Goal: Information Seeking & Learning: Learn about a topic

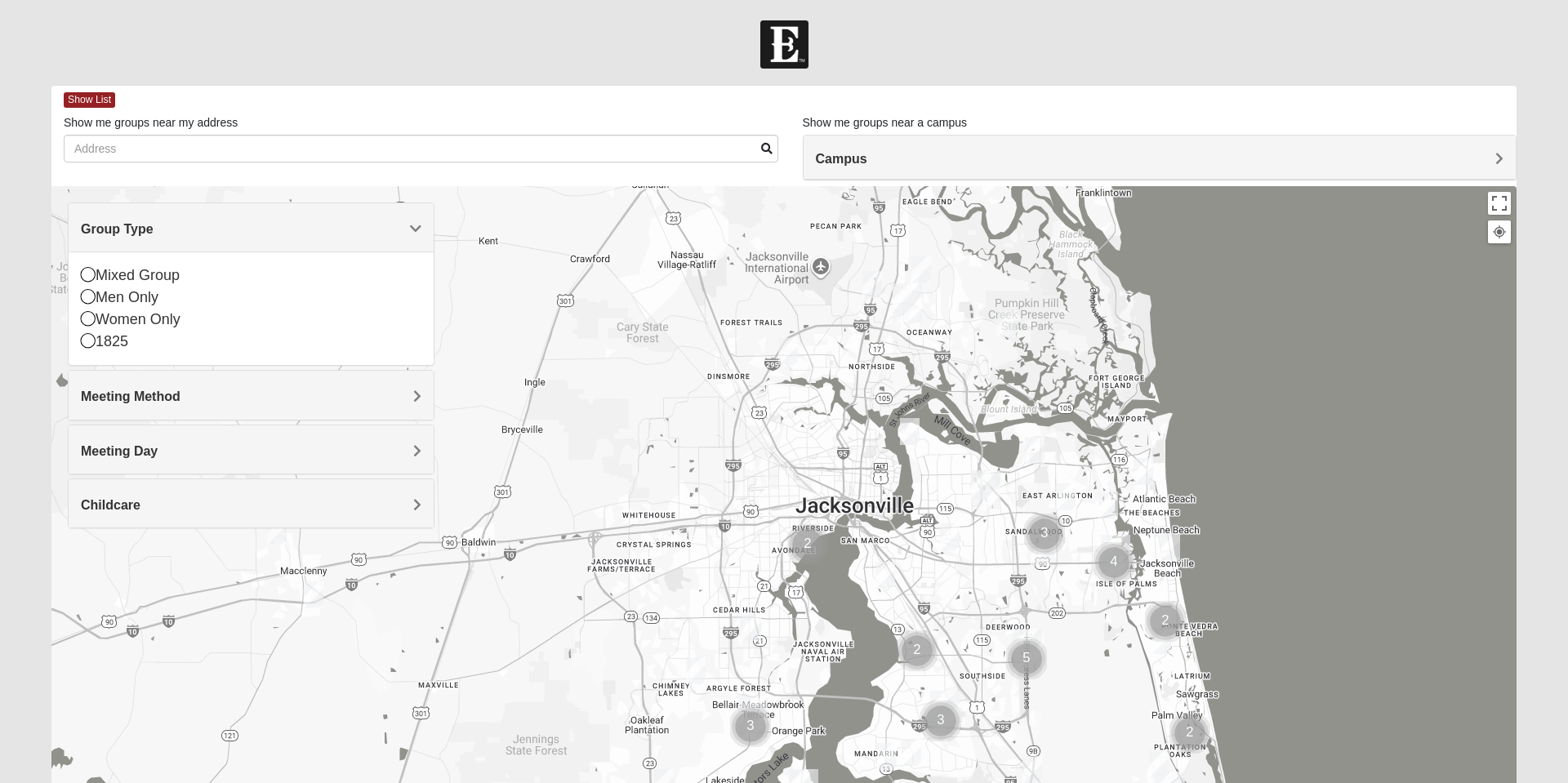
scroll to position [27, 0]
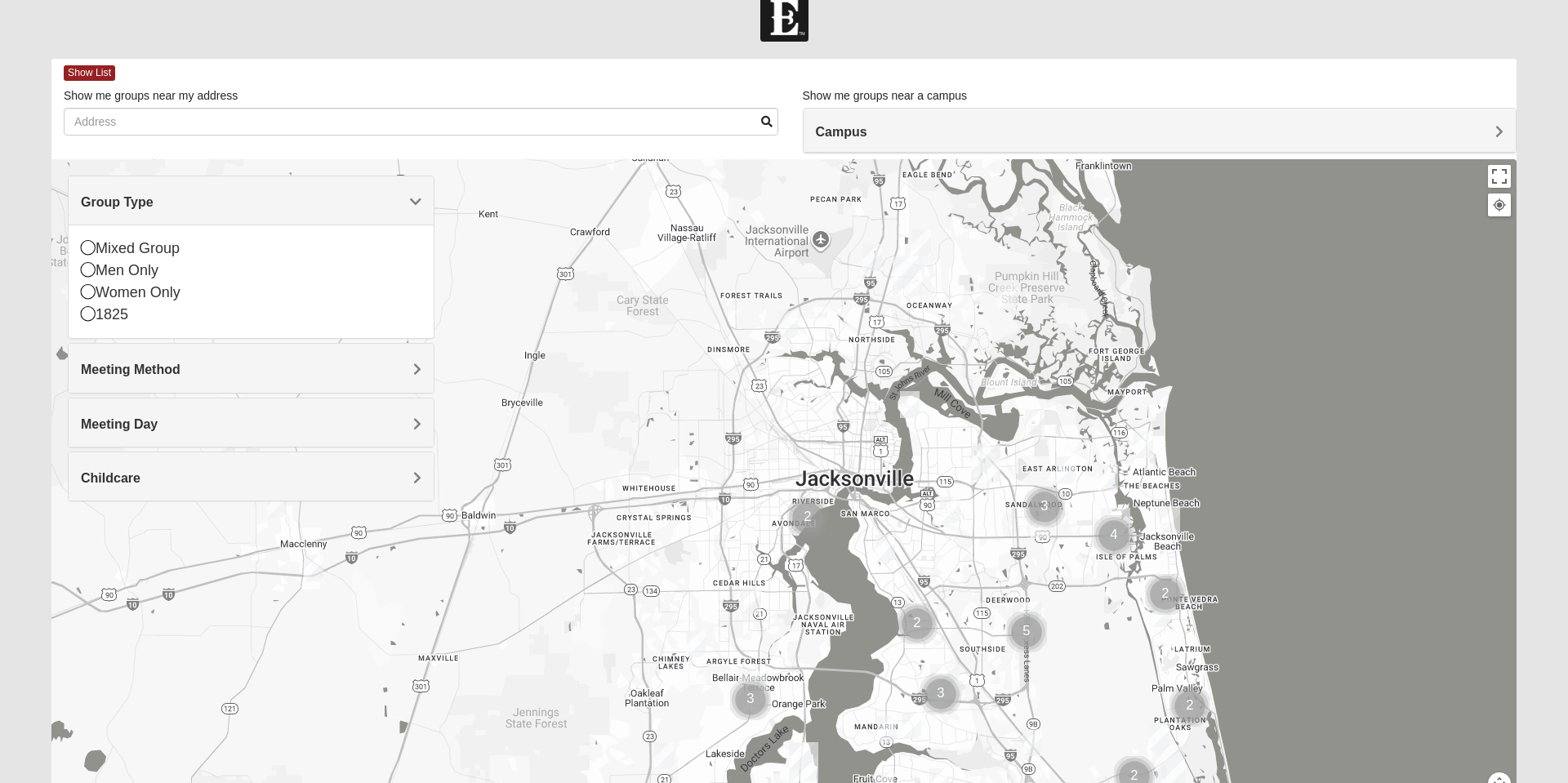
click at [95, 246] on icon at bounding box center [88, 247] width 14 height 14
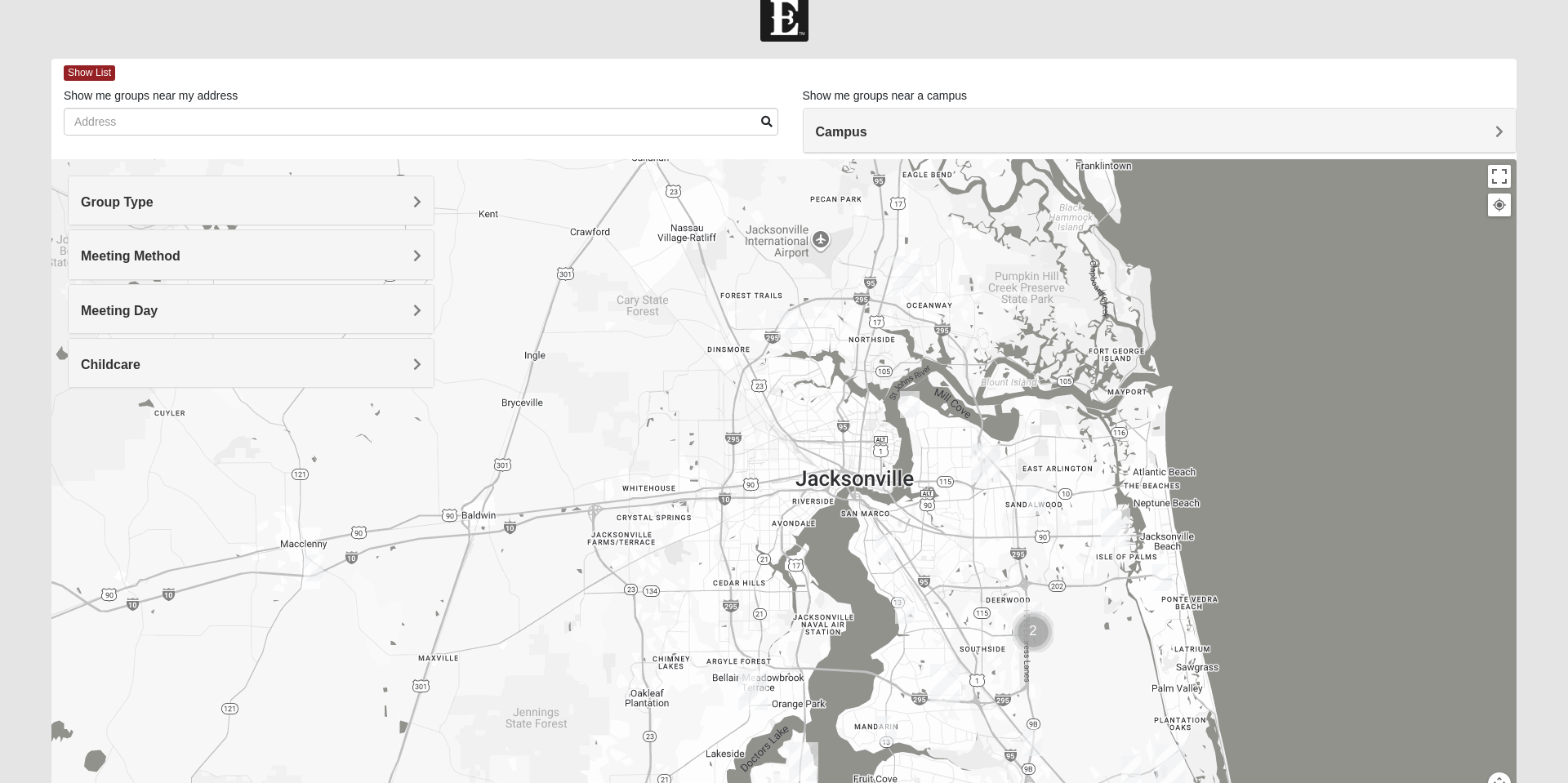
click at [369, 255] on h4 "Meeting Method" at bounding box center [250, 256] width 341 height 15
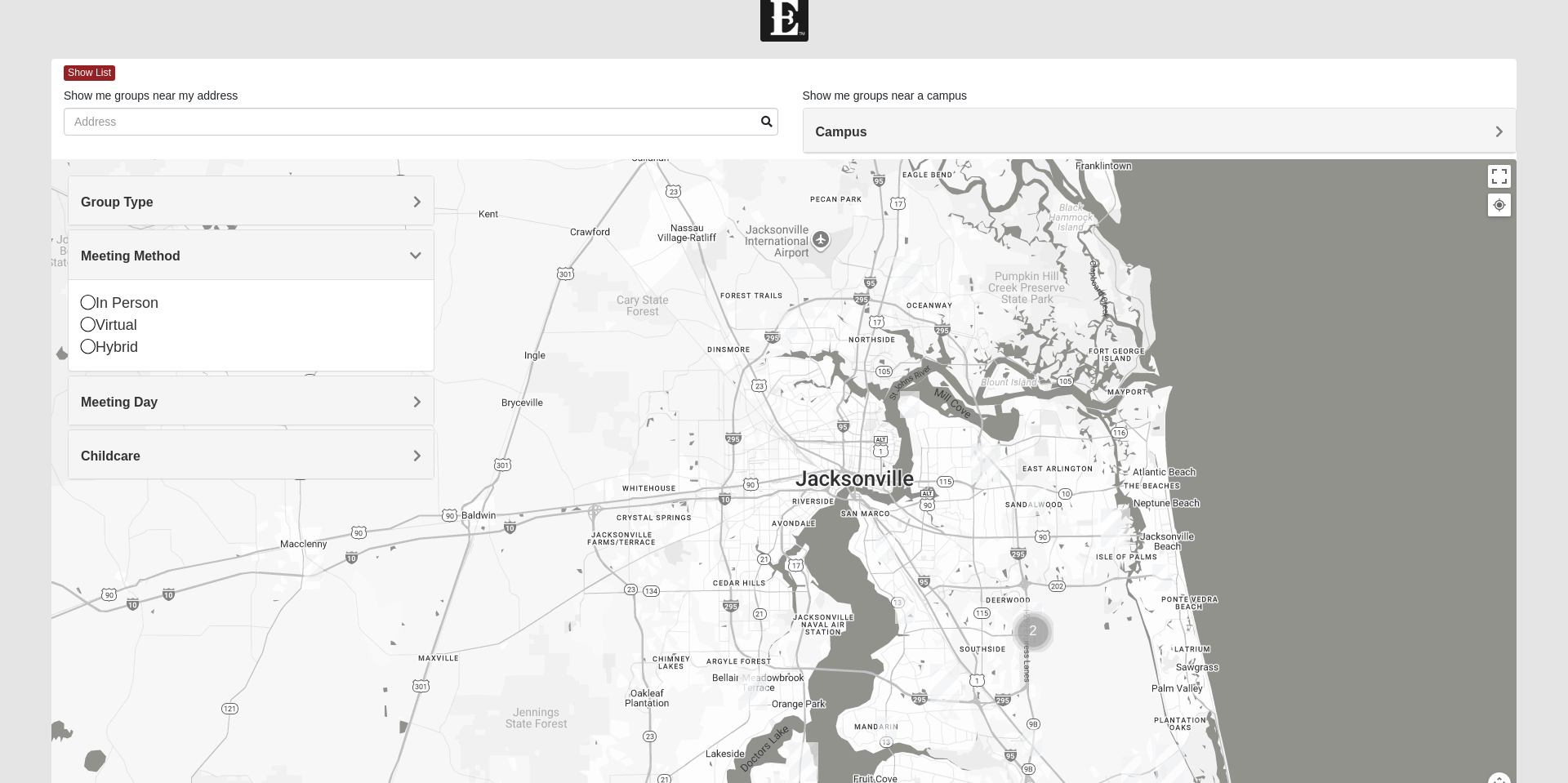
click at [89, 299] on icon at bounding box center [88, 302] width 14 height 14
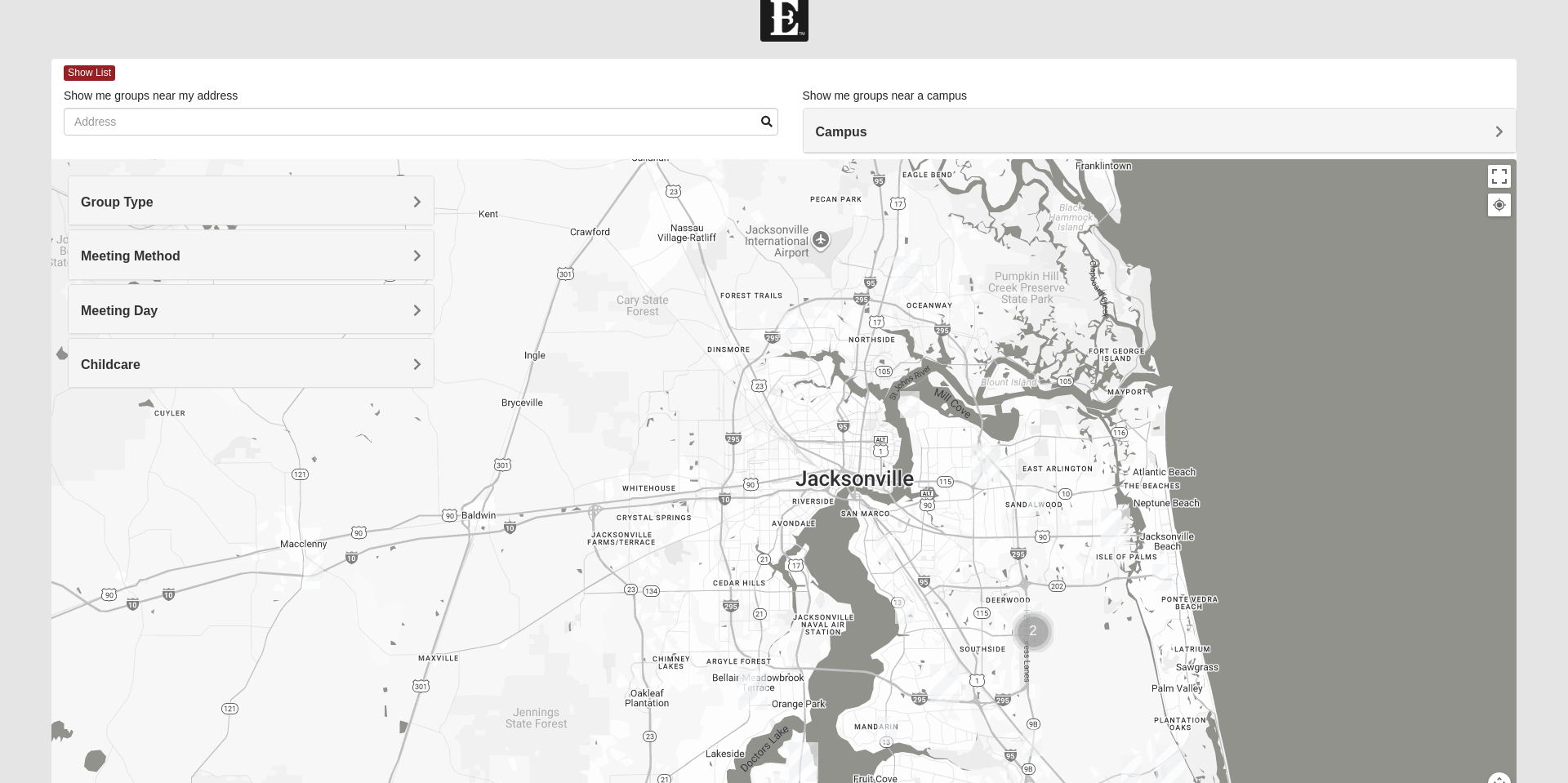
click at [397, 314] on h4 "Meeting Day" at bounding box center [250, 310] width 341 height 15
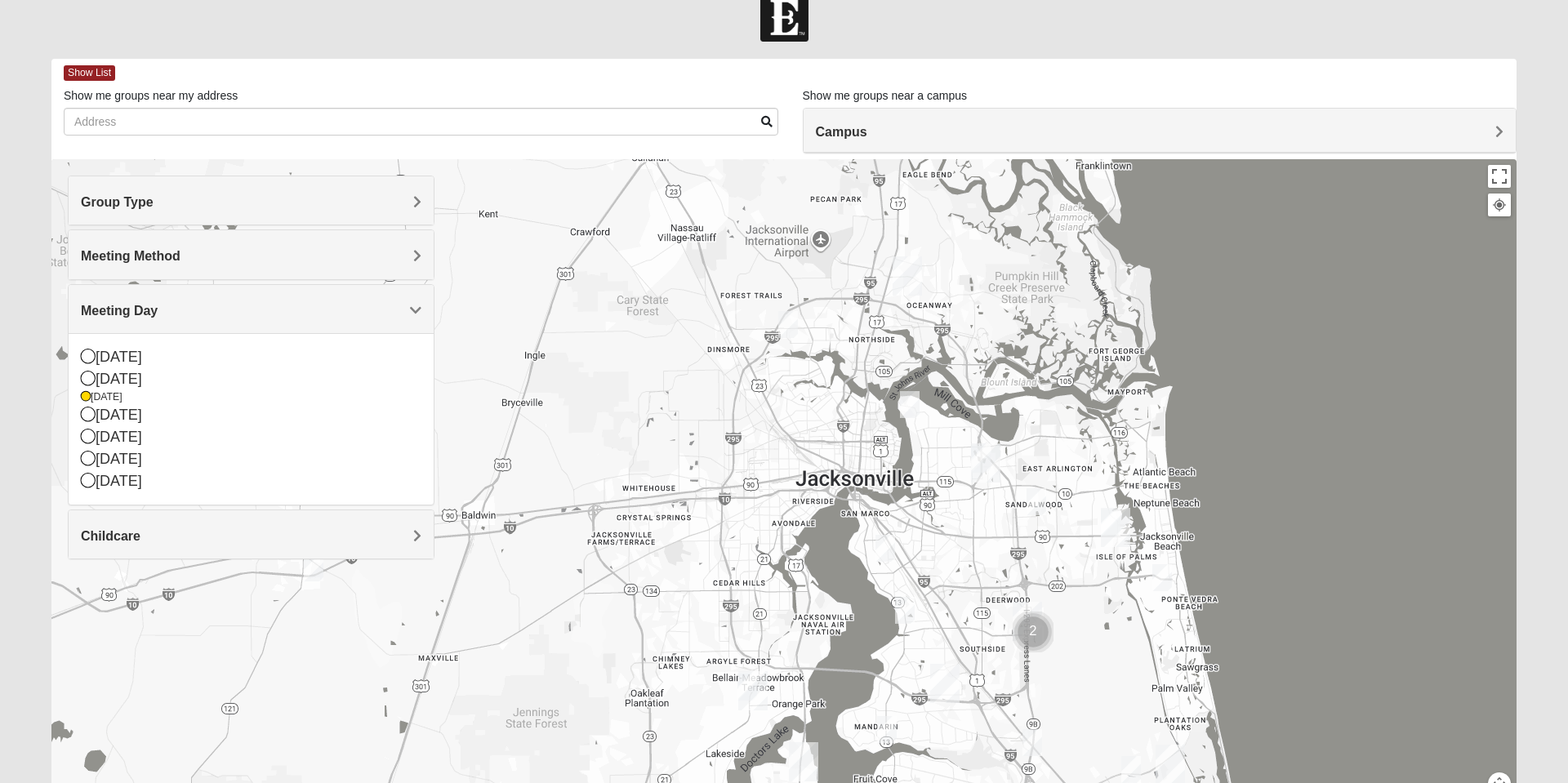
click at [94, 371] on icon at bounding box center [88, 378] width 14 height 14
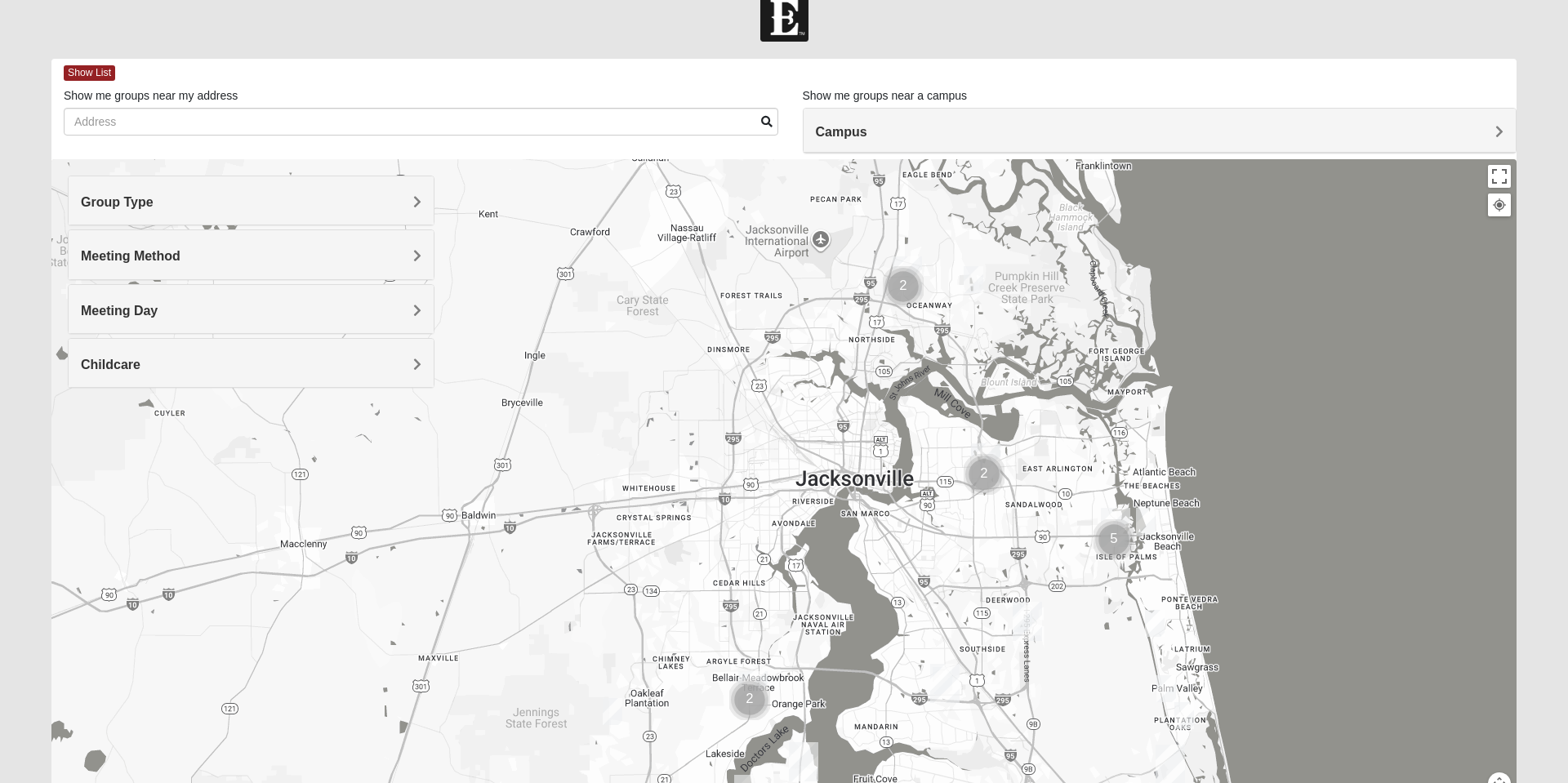
click at [140, 360] on span "Childcare" at bounding box center [110, 364] width 60 height 14
click at [89, 408] on icon at bounding box center [88, 410] width 14 height 14
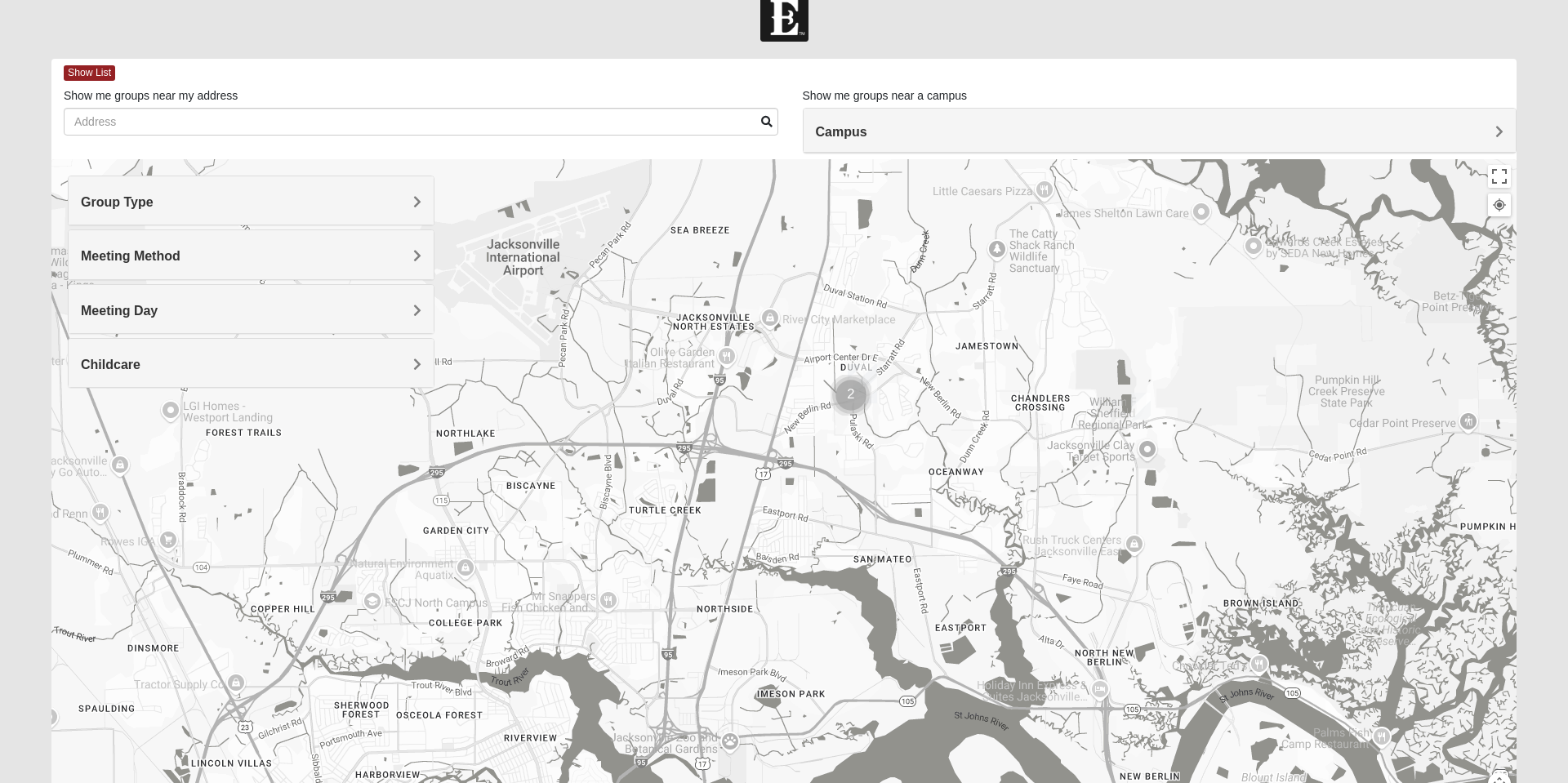
click at [1143, 409] on img "Mixed Lancaster 32226" at bounding box center [1141, 406] width 33 height 40
click at [1051, 361] on span "Learn More" at bounding box center [1046, 369] width 69 height 17
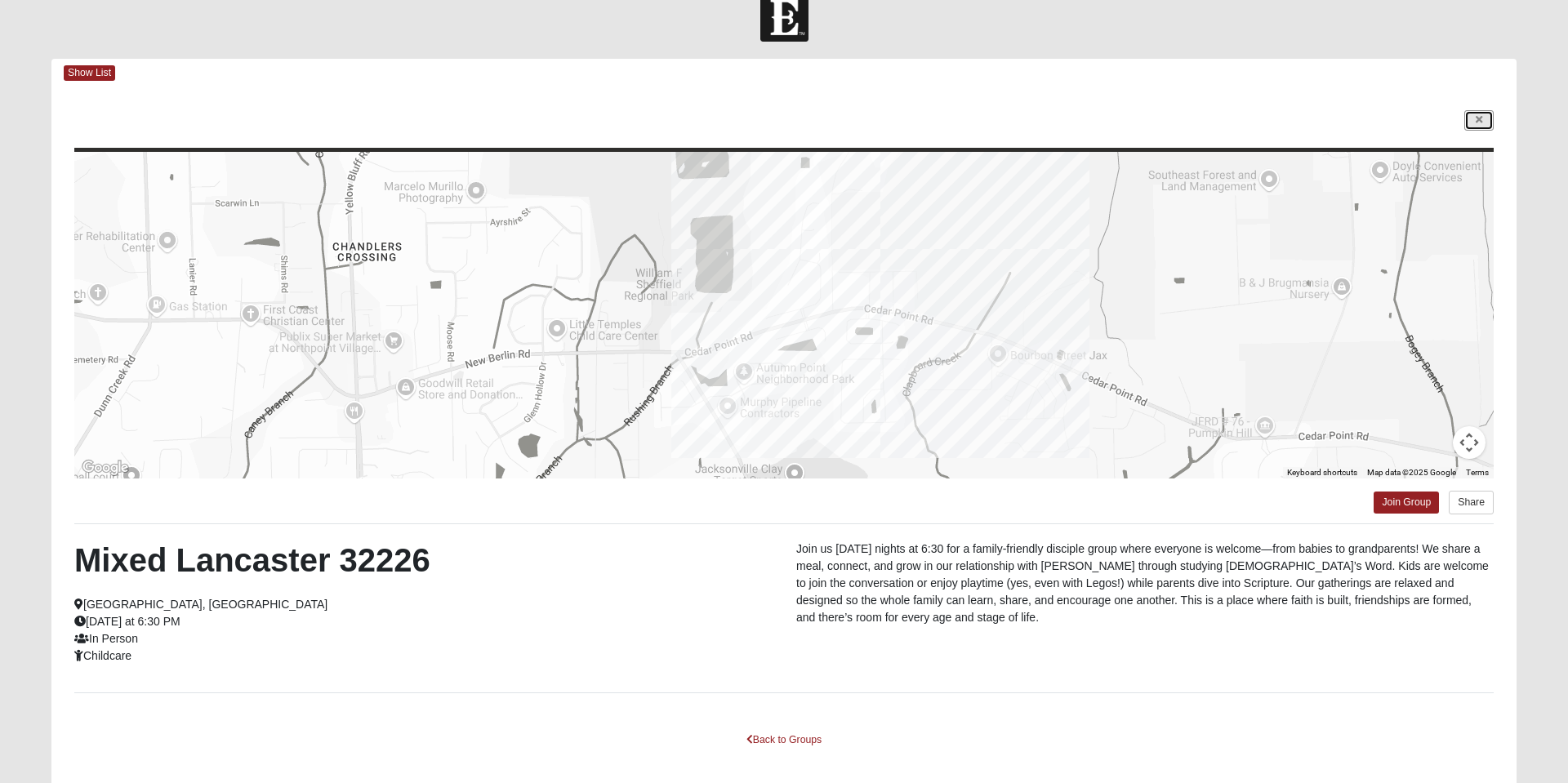
click at [1478, 122] on icon at bounding box center [1478, 119] width 6 height 10
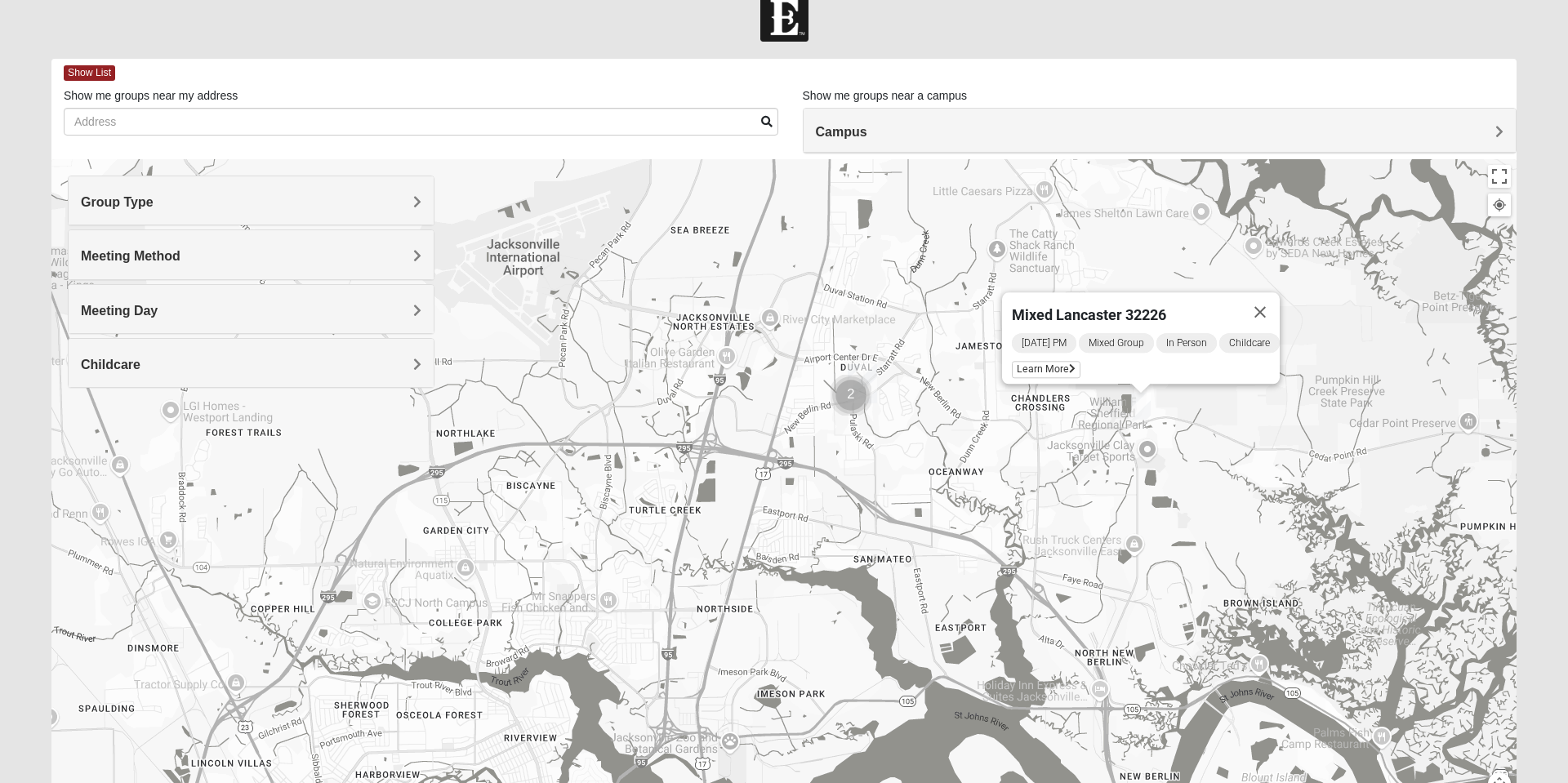
click at [1069, 364] on icon at bounding box center [1071, 368] width 6 height 10
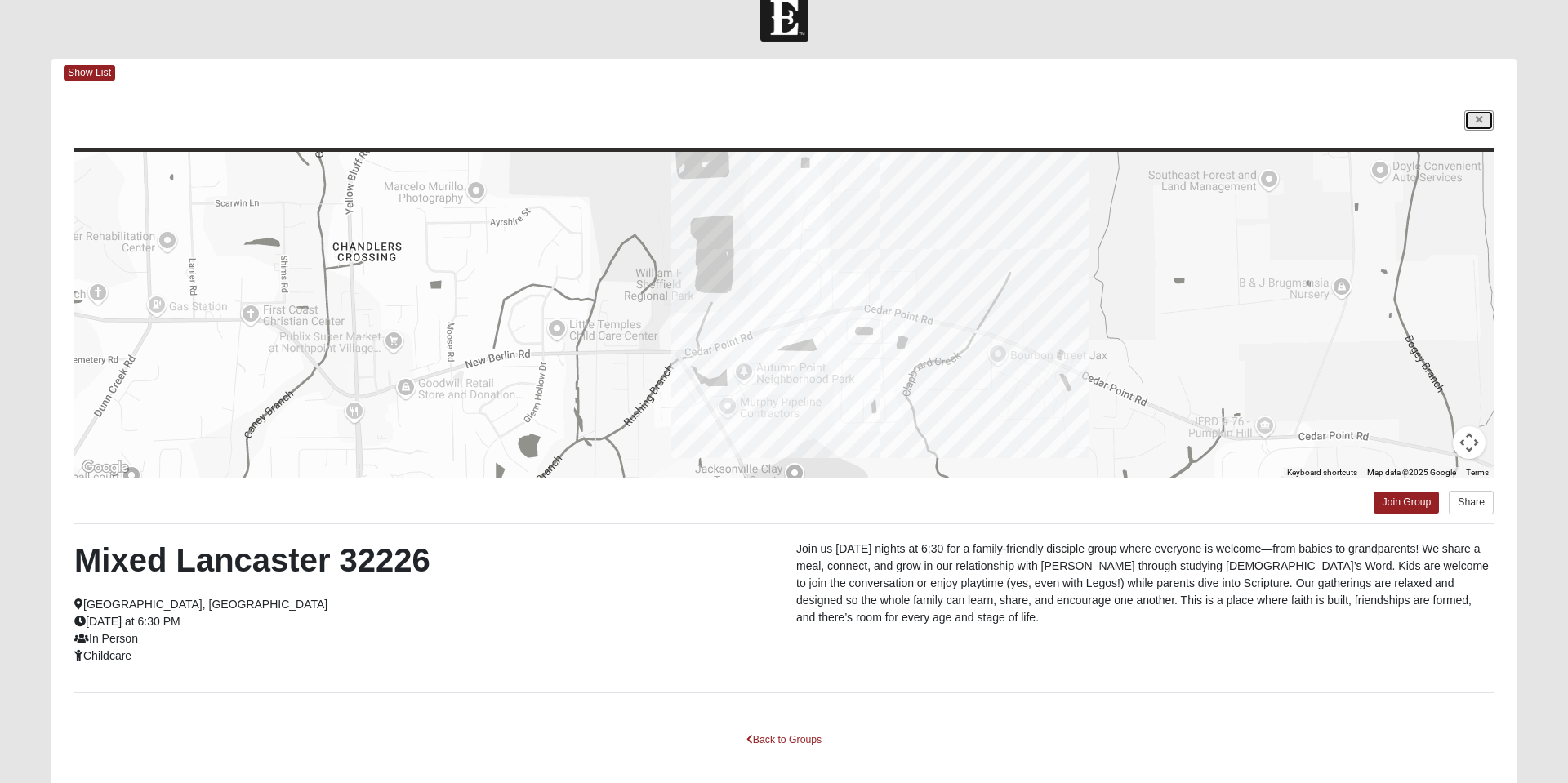
click at [1478, 121] on icon at bounding box center [1478, 119] width 6 height 10
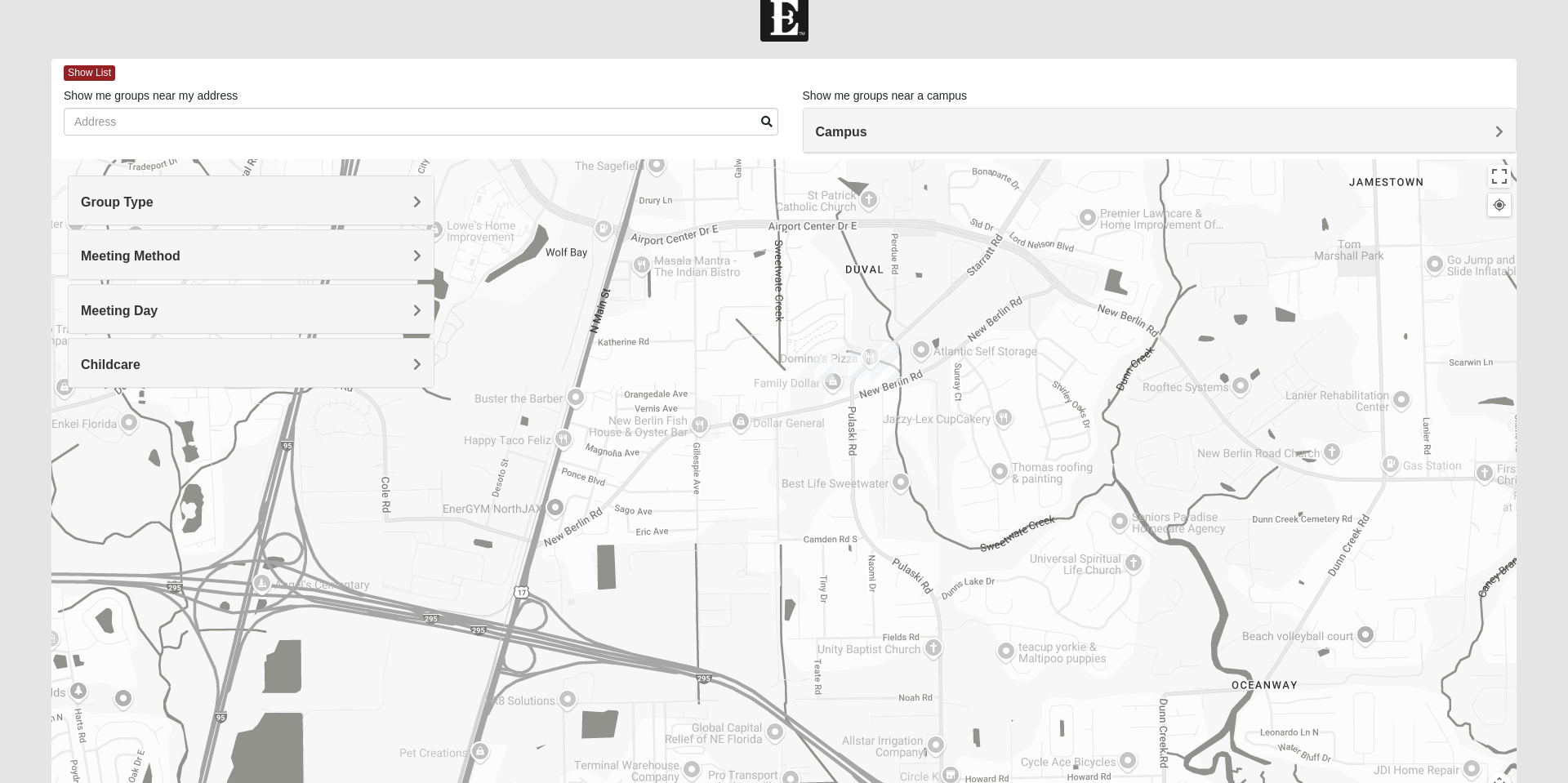
click at [860, 361] on img "On Campus Mixed Gunsolus/Haldenwang 32218" at bounding box center [857, 364] width 33 height 40
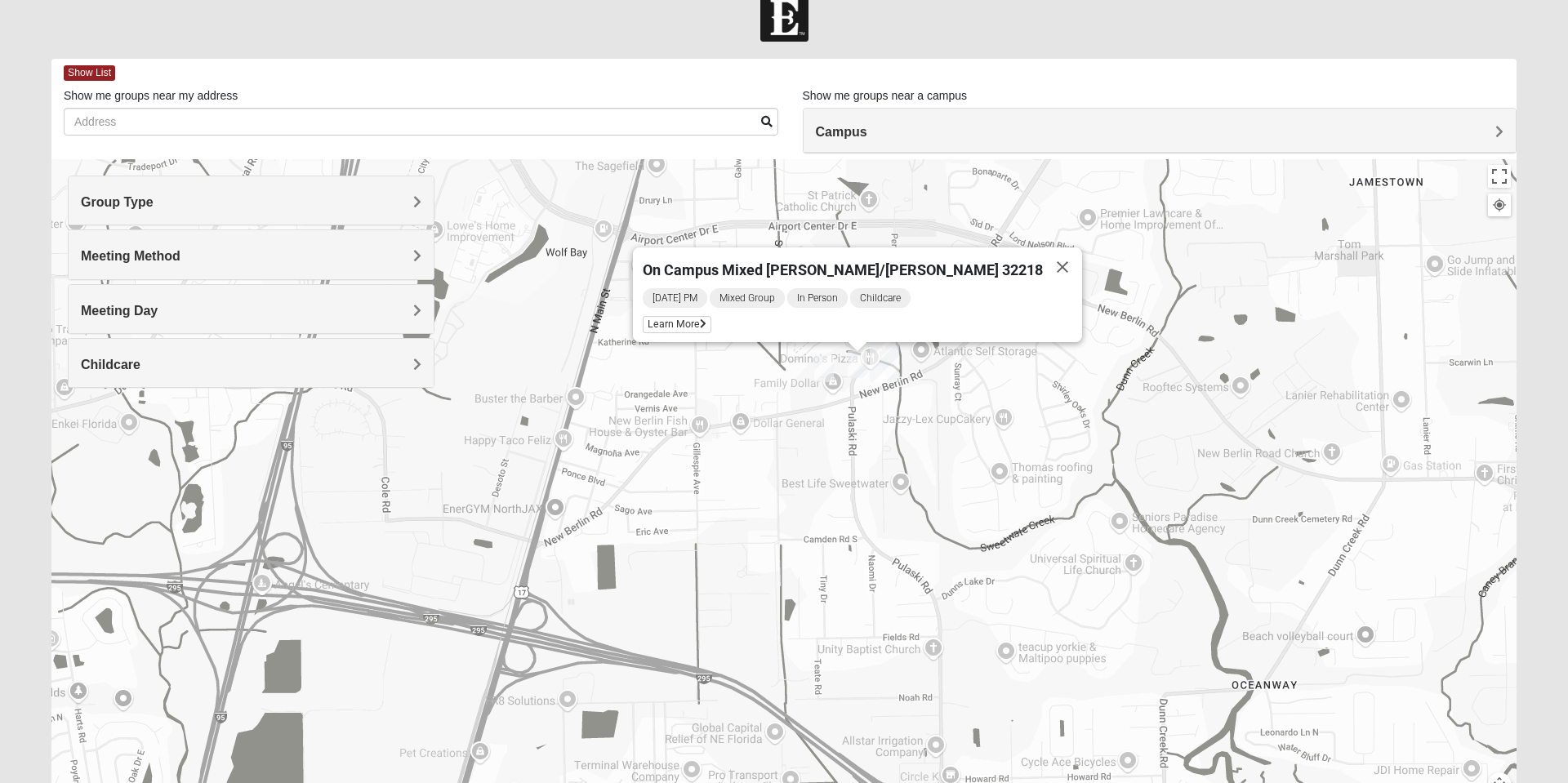
click at [711, 319] on span "Learn More" at bounding box center [677, 324] width 69 height 17
